Goal: Task Accomplishment & Management: Use online tool/utility

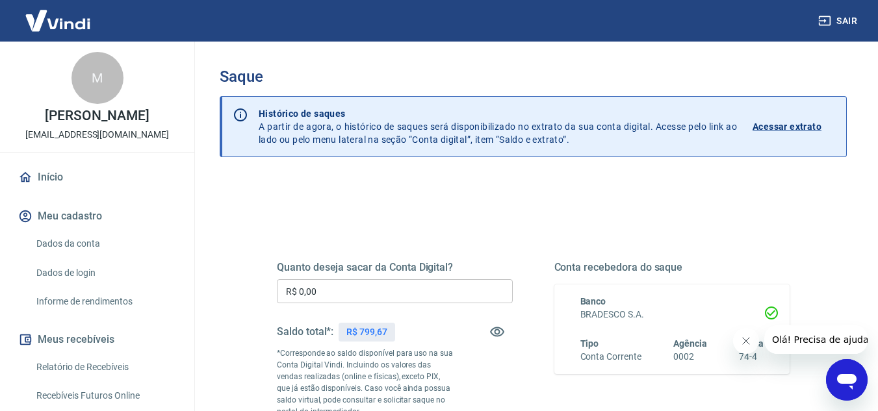
click at [371, 295] on input "R$ 0,00" at bounding box center [395, 291] width 236 height 24
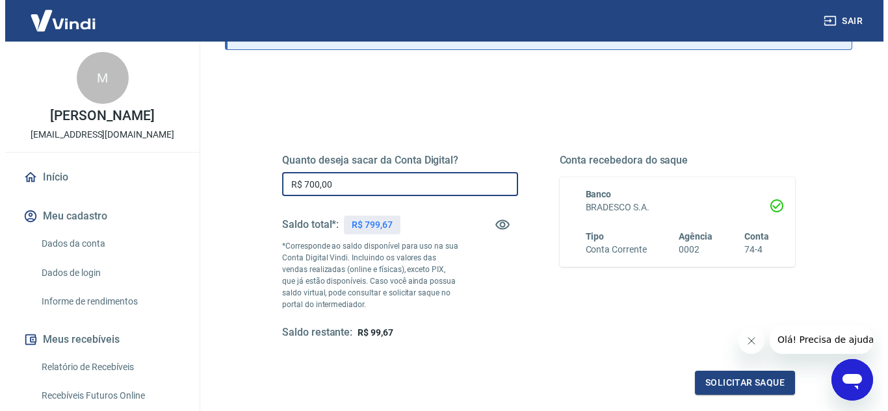
scroll to position [162, 0]
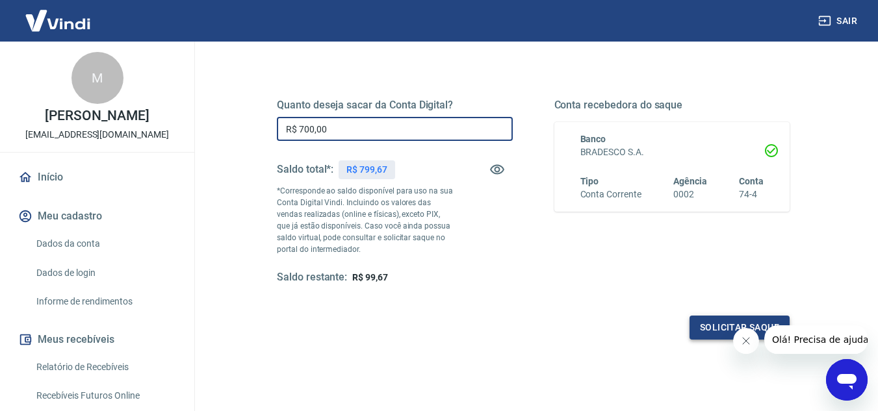
type input "R$ 700,00"
click at [706, 327] on button "Solicitar saque" at bounding box center [739, 328] width 100 height 24
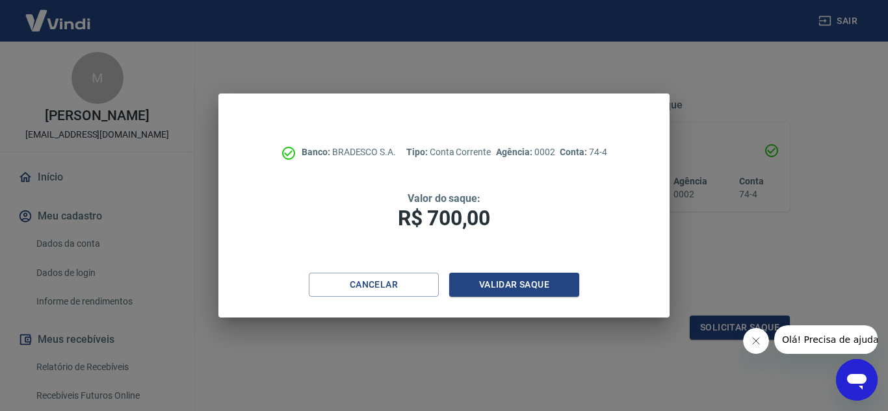
click at [585, 292] on div "Cancelar Validar saque" at bounding box center [443, 295] width 451 height 45
click at [567, 287] on button "Validar saque" at bounding box center [514, 285] width 130 height 24
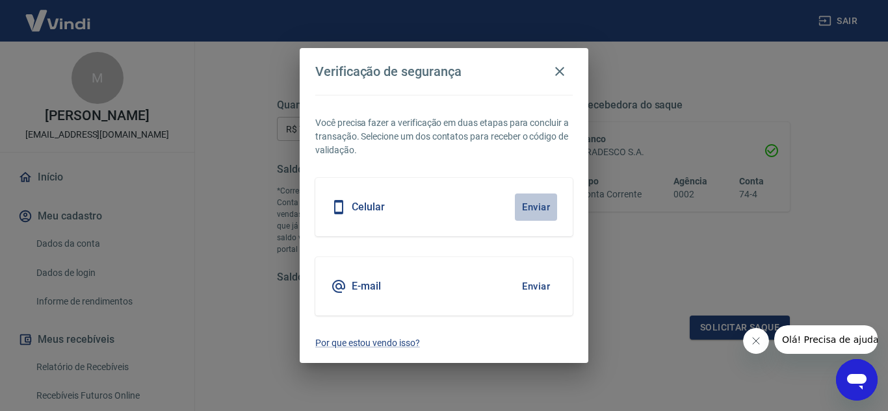
click at [535, 203] on button "Enviar" at bounding box center [536, 207] width 42 height 27
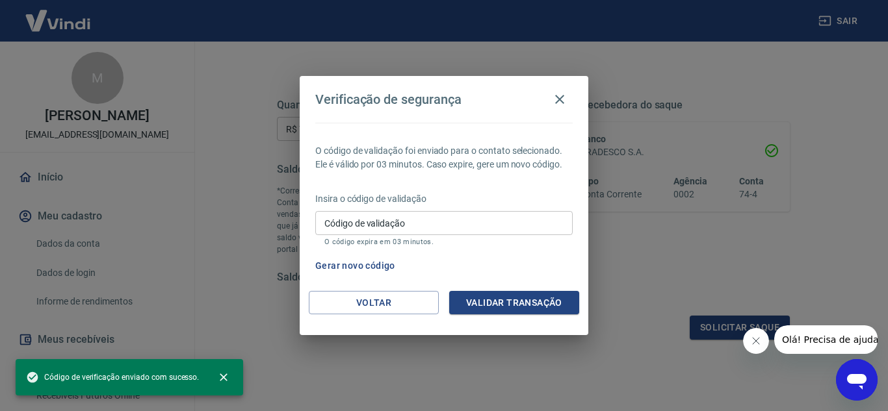
click at [449, 224] on input "Código de validação" at bounding box center [443, 223] width 257 height 24
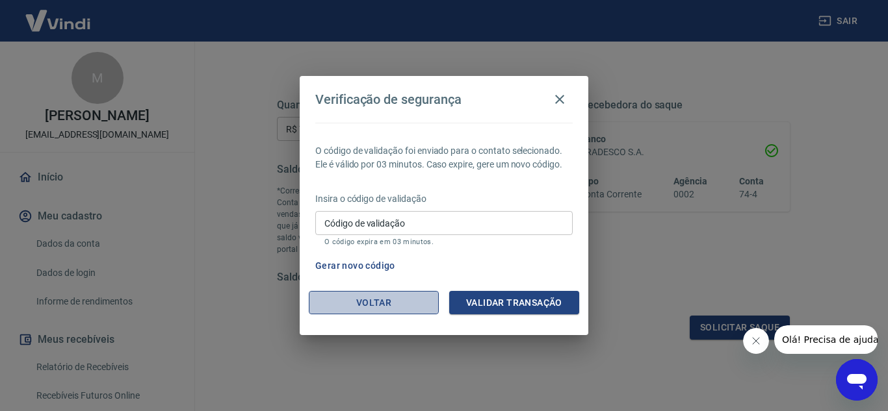
click at [384, 301] on button "Voltar" at bounding box center [374, 303] width 130 height 24
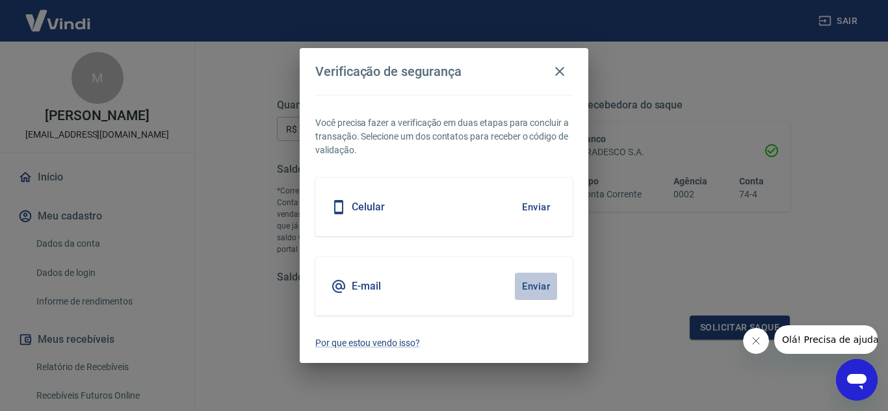
click at [533, 285] on button "Enviar" at bounding box center [536, 286] width 42 height 27
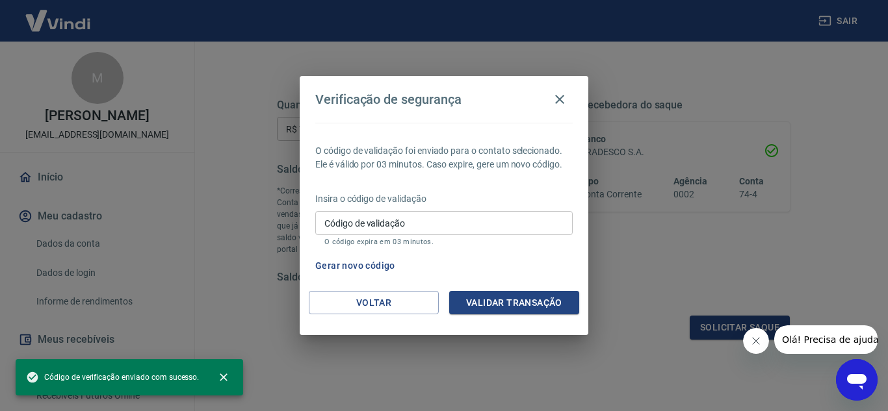
drag, startPoint x: 314, startPoint y: 183, endPoint x: 461, endPoint y: 222, distance: 152.1
click at [461, 222] on input "Código de validação" at bounding box center [443, 223] width 257 height 24
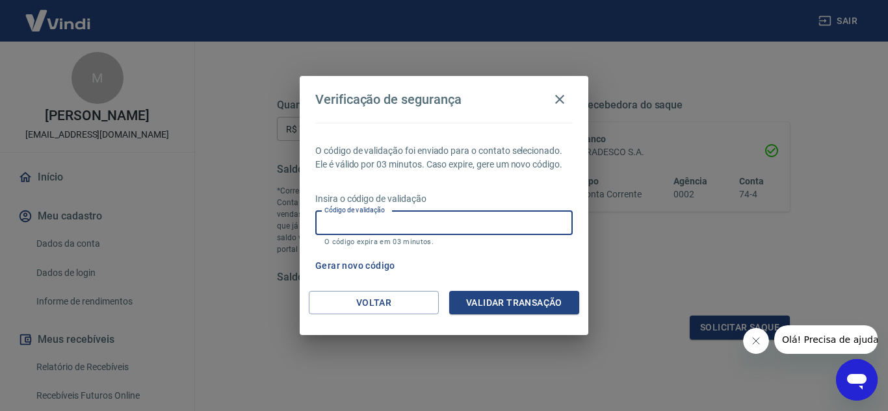
click at [459, 222] on input "Código de validação" at bounding box center [443, 223] width 257 height 24
type input "480535"
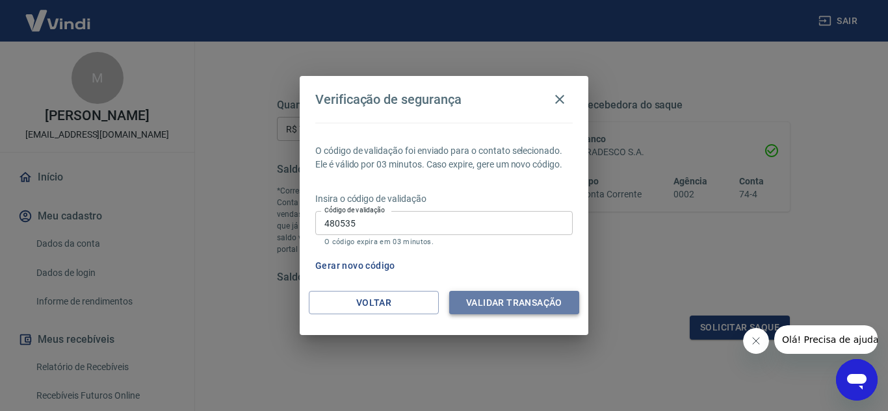
click at [538, 311] on button "Validar transação" at bounding box center [514, 303] width 130 height 24
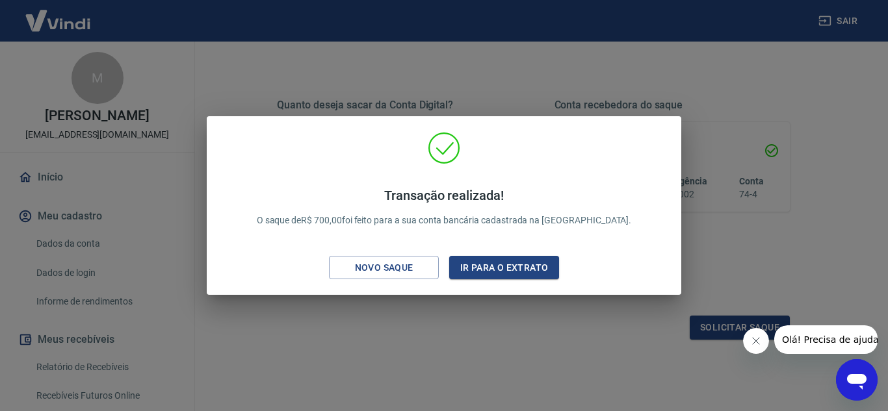
click at [667, 323] on div "Transação realizada! O saque de R$ 700,00 foi feito para a sua conta bancária c…" at bounding box center [444, 205] width 888 height 411
